Goal: Information Seeking & Learning: Learn about a topic

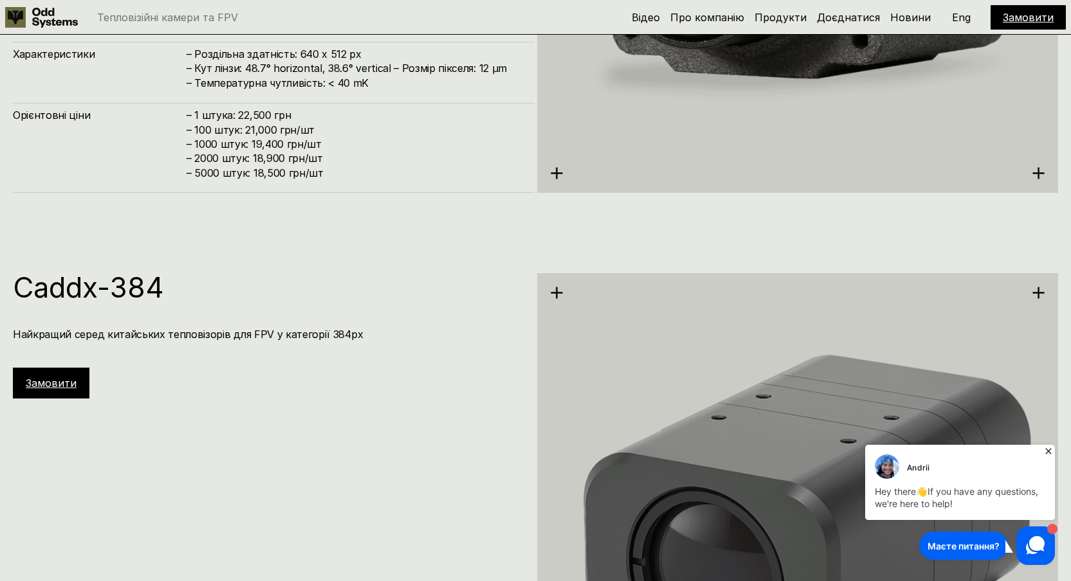
scroll to position [2689, 0]
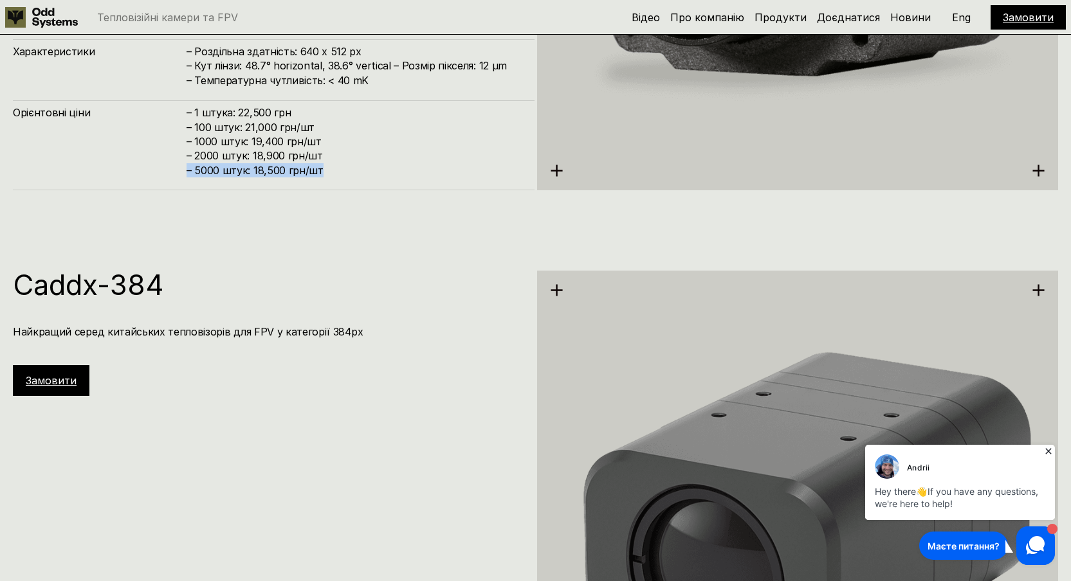
drag, startPoint x: 322, startPoint y: 172, endPoint x: 163, endPoint y: 172, distance: 158.2
click at [163, 172] on div "Орієнтовні ціни – 1 штука: 22,500 грн – 100 штук: 21,000 грн/шт – ⁠1000 штук: 1…" at bounding box center [274, 145] width 522 height 90
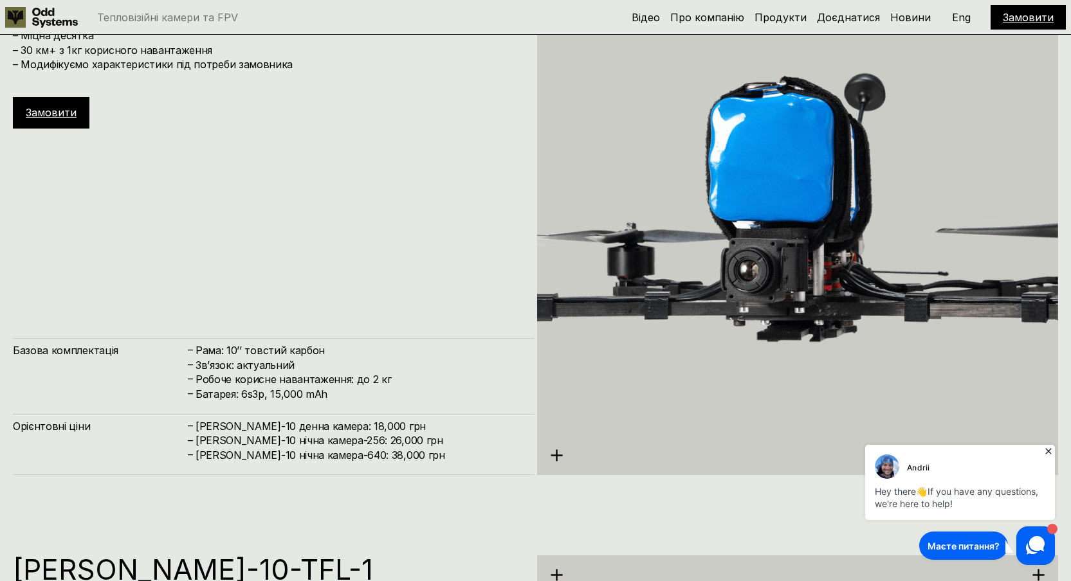
scroll to position [5345, 0]
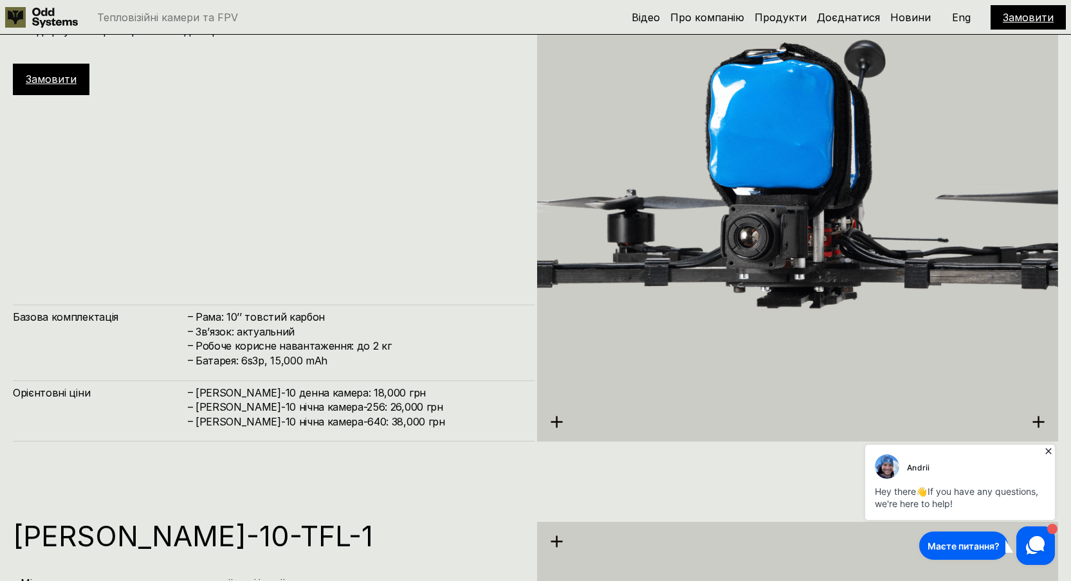
click at [317, 424] on h4 "[PERSON_NAME]-10 нічна камера-640: 38,000 грн" at bounding box center [359, 422] width 326 height 14
click at [331, 424] on h4 "[PERSON_NAME]-10 нічна камера-640: 38,000 грн" at bounding box center [359, 422] width 326 height 14
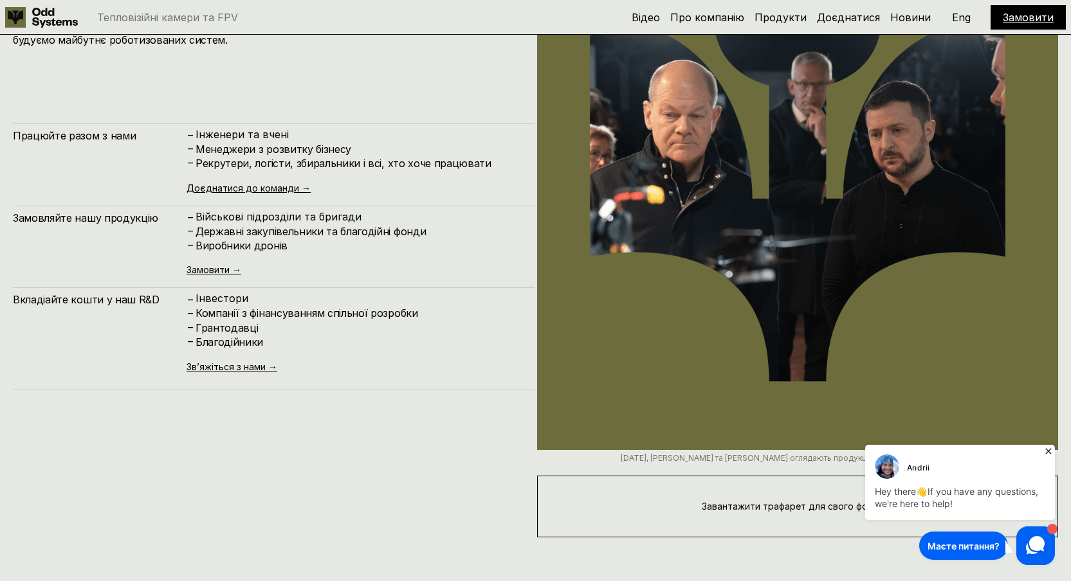
scroll to position [7097, 0]
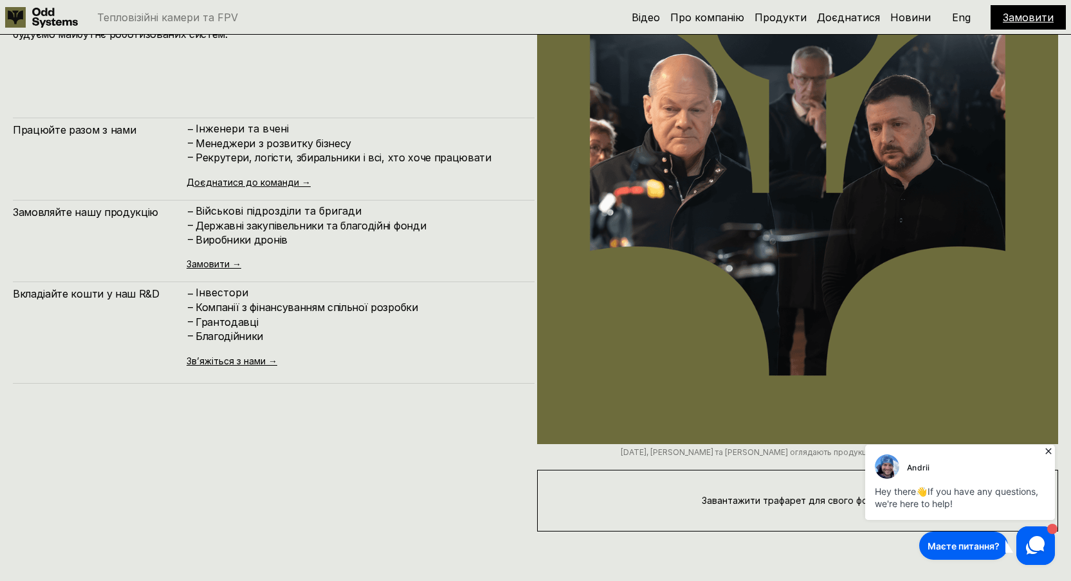
click at [108, 293] on h4 "Вкладіайте кошти у наш R&D" at bounding box center [100, 294] width 174 height 14
drag, startPoint x: 108, startPoint y: 293, endPoint x: 176, endPoint y: 294, distance: 68.2
click at [176, 294] on h4 "Вкладіайте кошти у наш R&D" at bounding box center [100, 294] width 174 height 14
drag, startPoint x: 176, startPoint y: 294, endPoint x: 8, endPoint y: 289, distance: 167.9
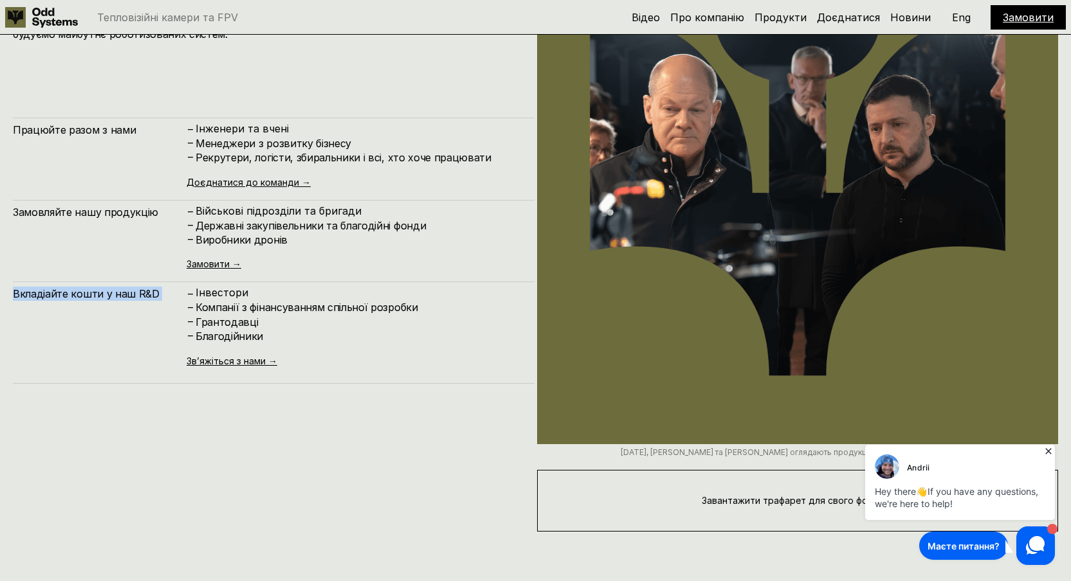
click at [8, 289] on div "Доєднатися Ми постійно шукаємо найкращих професіоналів, підрозділи та інвесторі…" at bounding box center [535, 237] width 1071 height 692
click at [51, 293] on h4 "Вкладіайте кошти у наш R&D" at bounding box center [100, 294] width 174 height 14
click at [44, 293] on h4 "Вкладіайте кошти у наш R&D" at bounding box center [100, 294] width 174 height 14
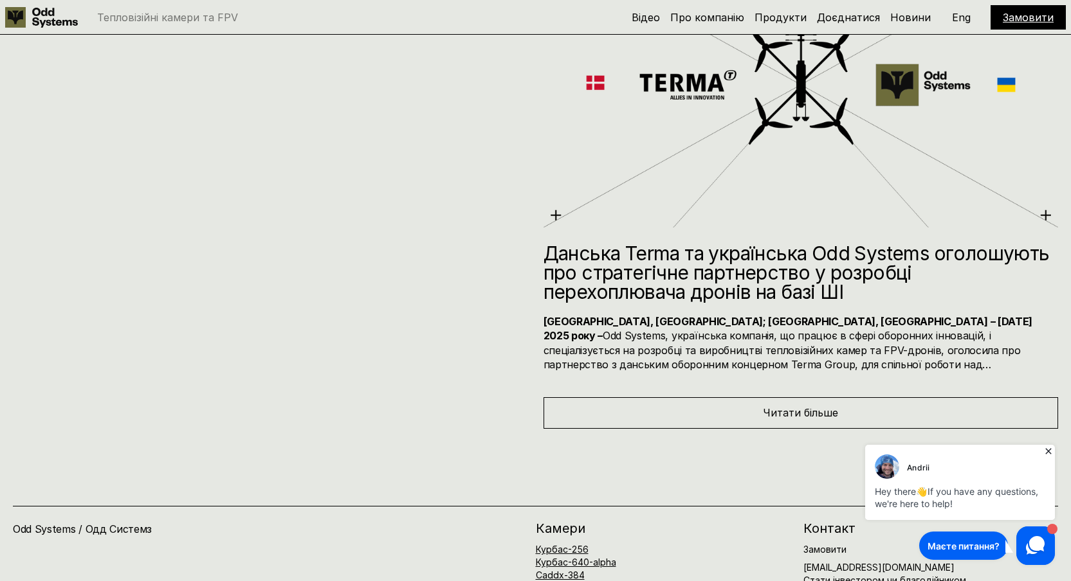
scroll to position [8061, 0]
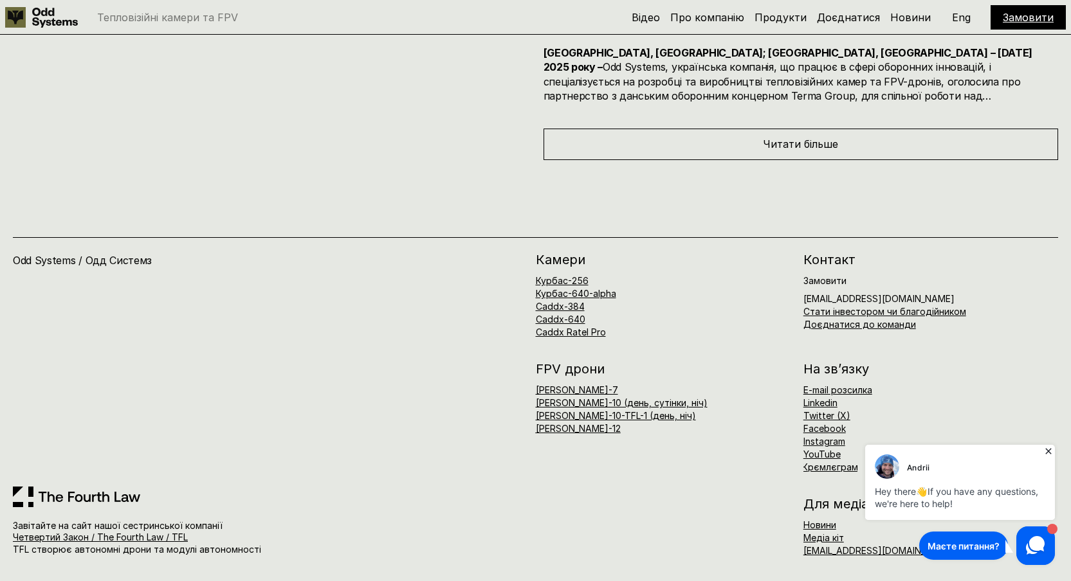
click at [132, 263] on h4 "Odd Systems / Одд Системз" at bounding box center [159, 260] width 292 height 14
click at [678, 382] on div "FPV дрони [PERSON_NAME]-7 [PERSON_NAME]-10 (день, сутінки, ніч) [PERSON_NAME]-1…" at bounding box center [663, 398] width 255 height 71
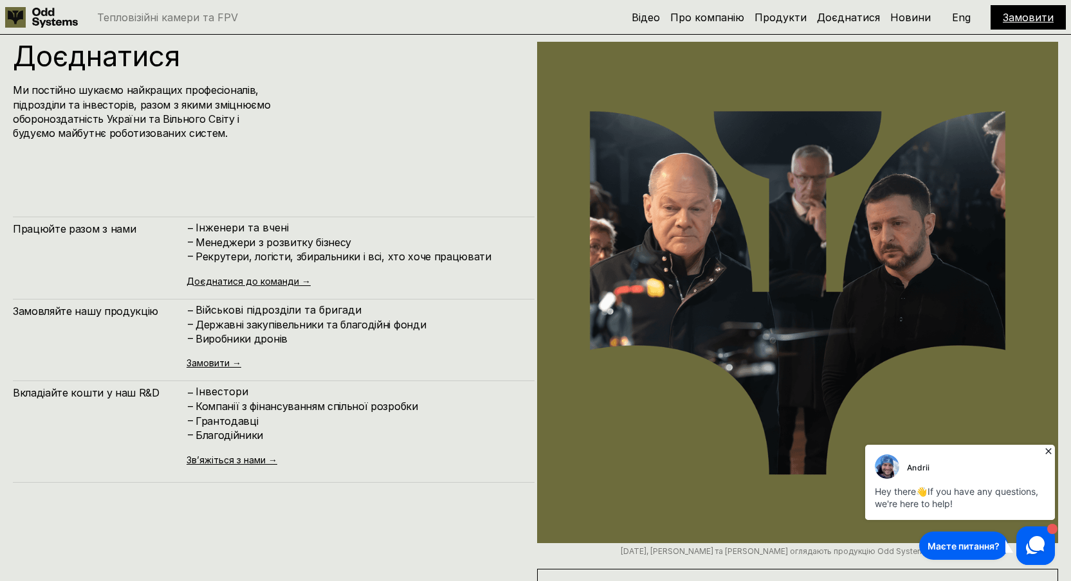
scroll to position [6993, 0]
